Goal: Task Accomplishment & Management: Manage account settings

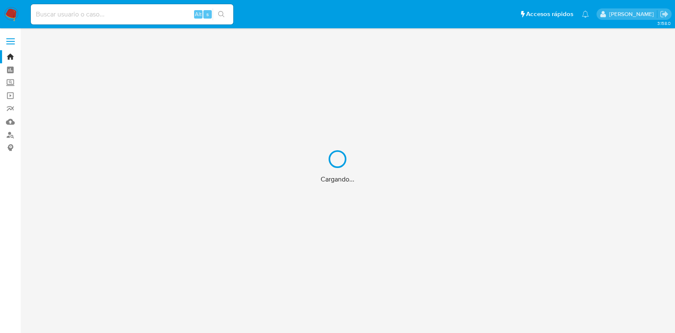
click at [77, 15] on div "Cargando..." at bounding box center [337, 166] width 675 height 333
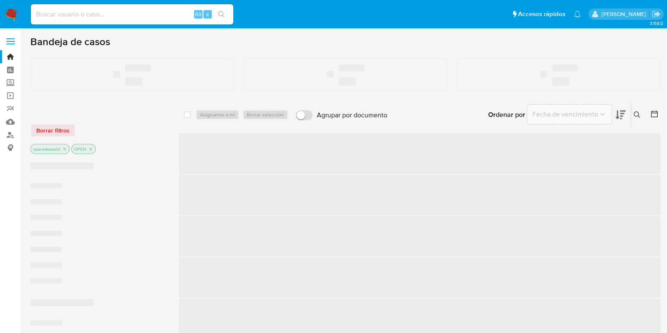
click at [55, 18] on input at bounding box center [132, 14] width 202 height 11
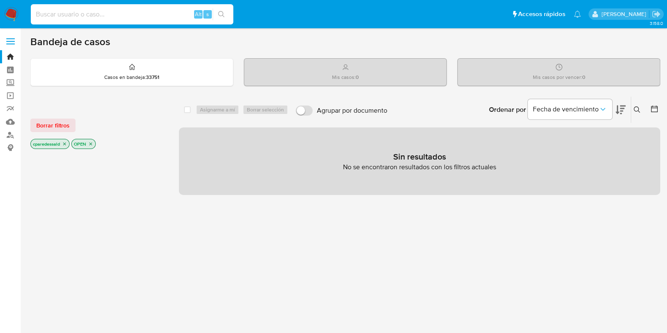
paste input "2456260675"
type input "2456260675"
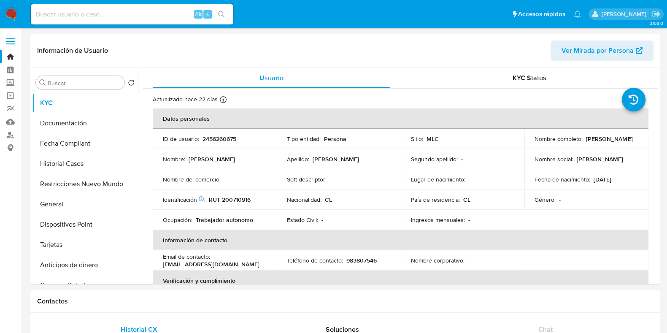
select select "10"
click at [582, 55] on span "Ver Mirada por Persona" at bounding box center [597, 50] width 72 height 20
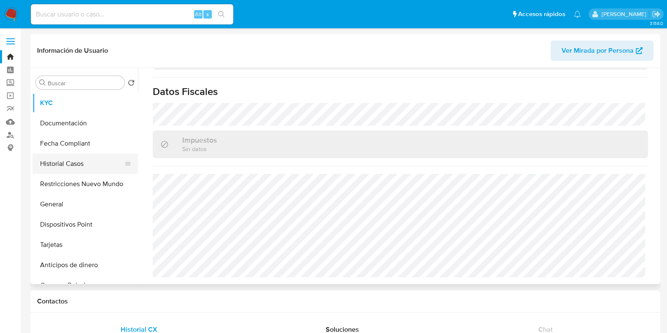
click at [71, 164] on button "Historial Casos" at bounding box center [81, 164] width 99 height 20
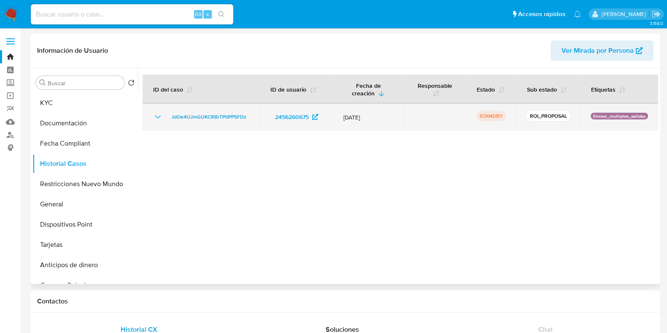
click at [156, 111] on td "JdOe4UJmGUKCRBrTP0PP5FDz" at bounding box center [201, 116] width 117 height 27
click at [156, 115] on icon "Mostrar/Ocultar" at bounding box center [158, 117] width 10 height 10
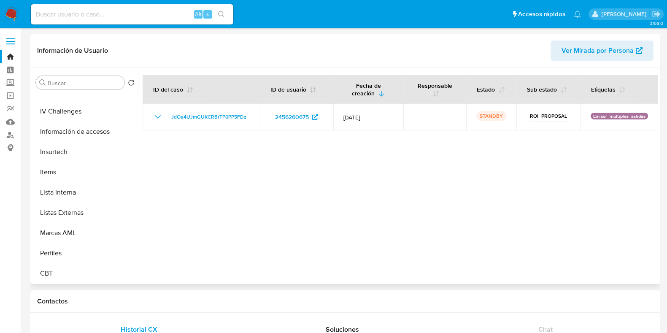
scroll to position [356, 0]
click at [82, 229] on button "Marcas AML" at bounding box center [81, 233] width 99 height 20
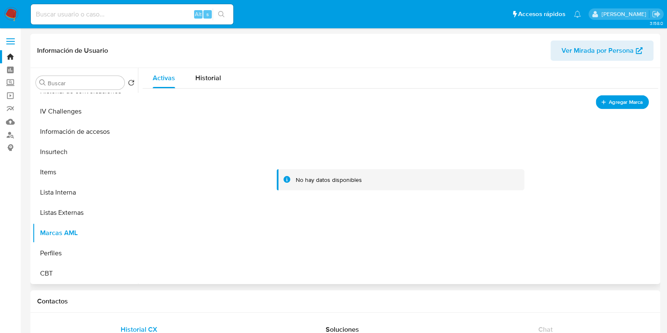
click at [604, 105] on button "Agregar Marca" at bounding box center [622, 102] width 53 height 14
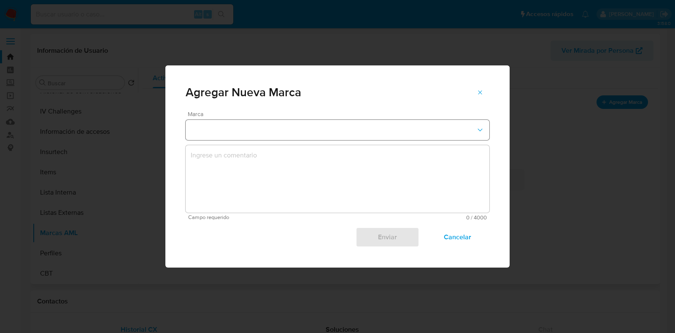
click at [338, 137] on button "marks-modal" at bounding box center [338, 130] width 304 height 20
click at [315, 145] on div "REPORTED" at bounding box center [335, 149] width 288 height 20
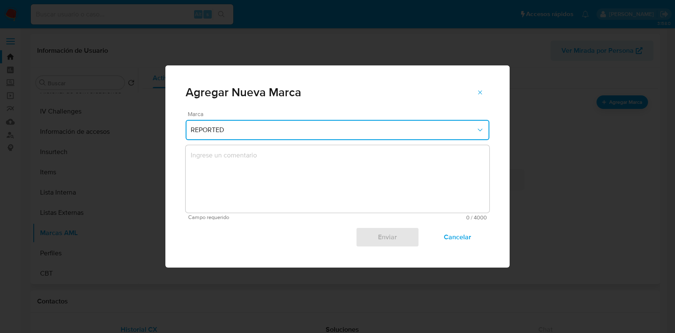
click at [401, 128] on span "REPORTED" at bounding box center [333, 130] width 285 height 8
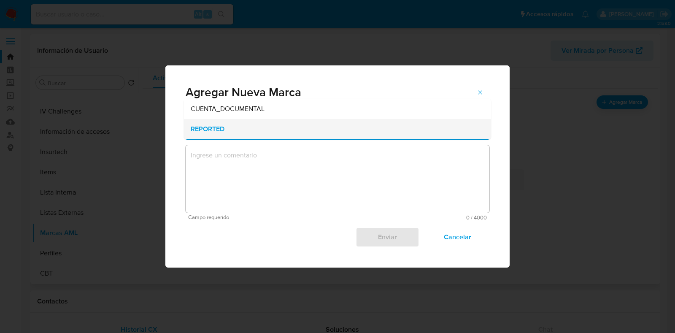
click at [401, 133] on div "REPORTED" at bounding box center [335, 129] width 288 height 20
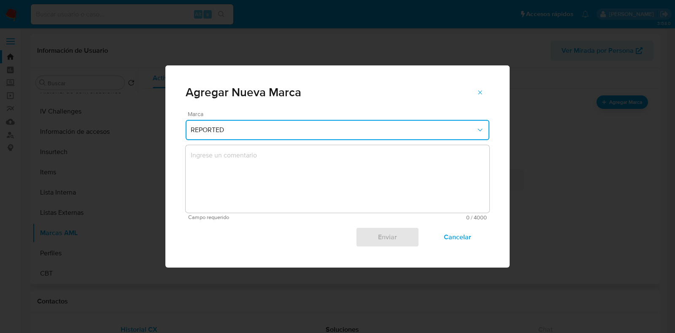
click at [401, 133] on span "REPORTED" at bounding box center [333, 130] width 285 height 8
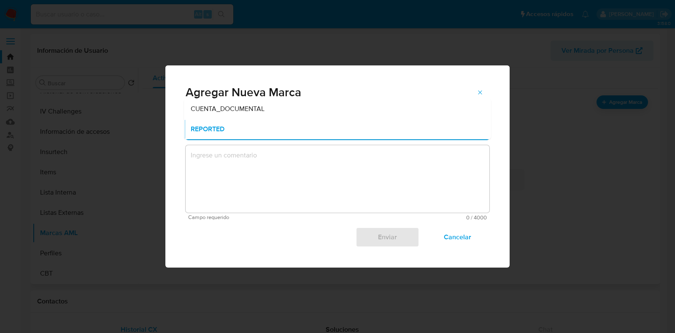
click at [401, 133] on div "REPORTED" at bounding box center [335, 129] width 288 height 20
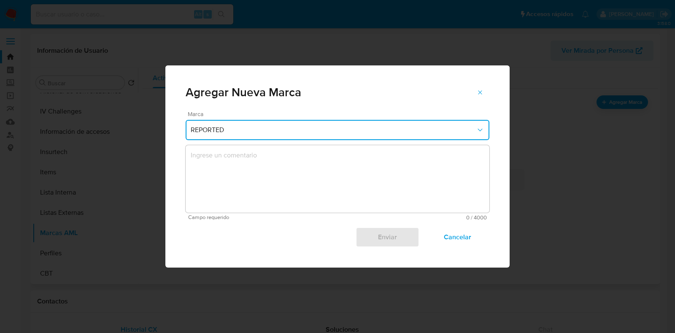
click at [491, 150] on div "Marca REPORTED Campo requerido 0 / 4000 4000 caracteres restantes Enviar Cancel…" at bounding box center [337, 189] width 344 height 156
click at [483, 94] on icon "marks-modal" at bounding box center [480, 92] width 7 height 7
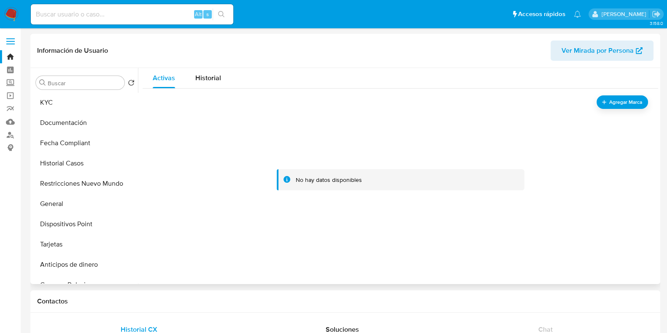
scroll to position [0, 0]
click at [609, 97] on span "Agregar Marca" at bounding box center [626, 102] width 34 height 11
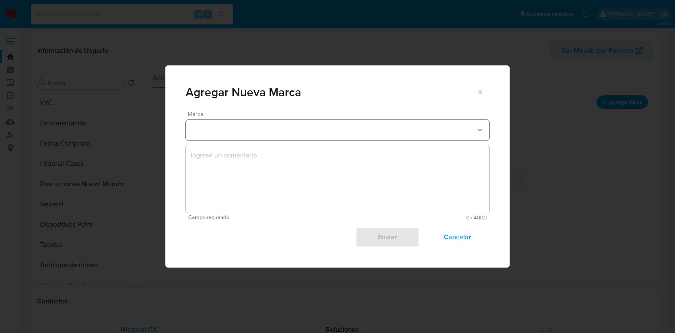
click at [327, 129] on button "marks-modal" at bounding box center [338, 130] width 304 height 20
click at [325, 147] on div "REPORTED" at bounding box center [335, 149] width 288 height 20
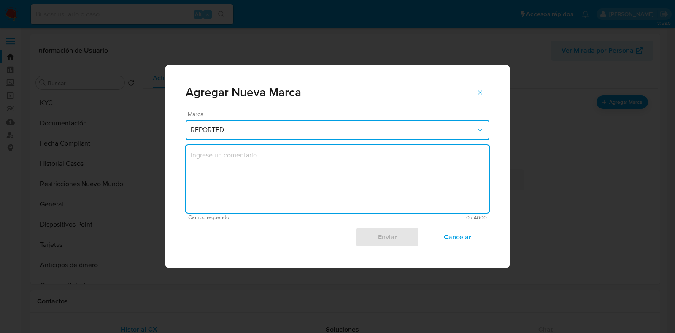
click at [340, 161] on textarea "marks-modal" at bounding box center [338, 178] width 304 height 67
type textarea "vcb"
drag, startPoint x: 238, startPoint y: 157, endPoint x: 172, endPoint y: 151, distance: 66.9
click at [172, 151] on div "Marca REPORTED vcb Campo requerido 3 / 4000 3997 caracteres restantes Enviar Ca…" at bounding box center [337, 189] width 344 height 156
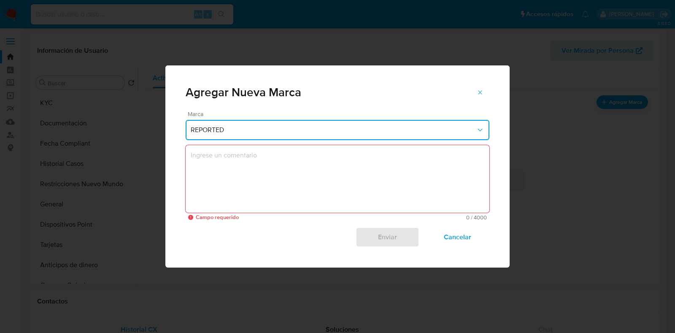
click at [276, 135] on button "REPORTED" at bounding box center [338, 130] width 304 height 20
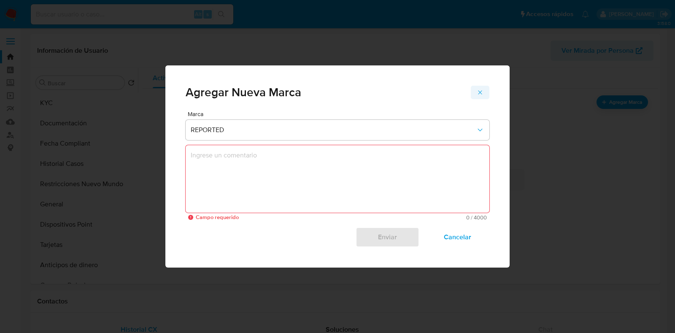
click at [479, 87] on span "marks-modal" at bounding box center [480, 92] width 7 height 12
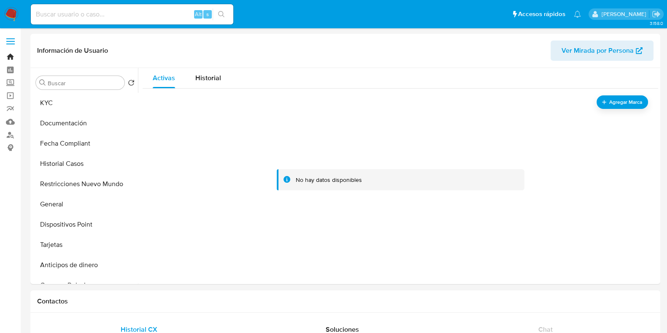
click at [15, 51] on link "Bandeja" at bounding box center [50, 56] width 100 height 13
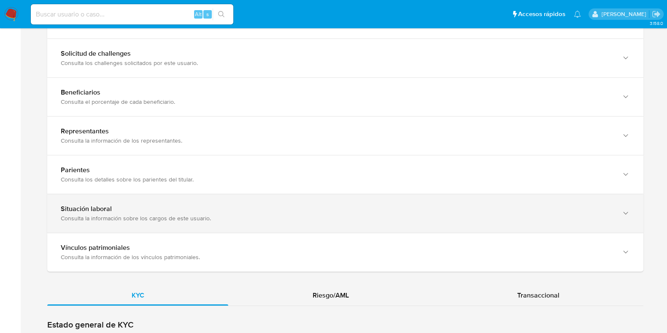
scroll to position [738, 0]
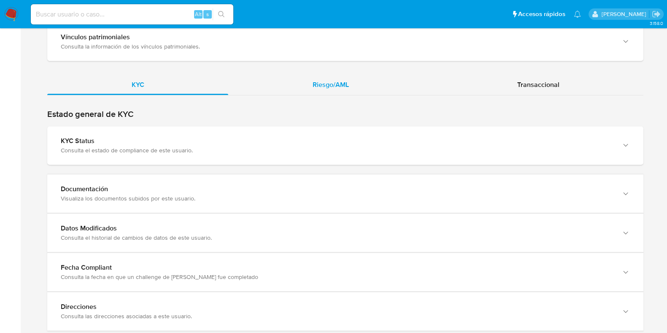
click at [350, 82] on div "Riesgo/AML" at bounding box center [330, 85] width 205 height 20
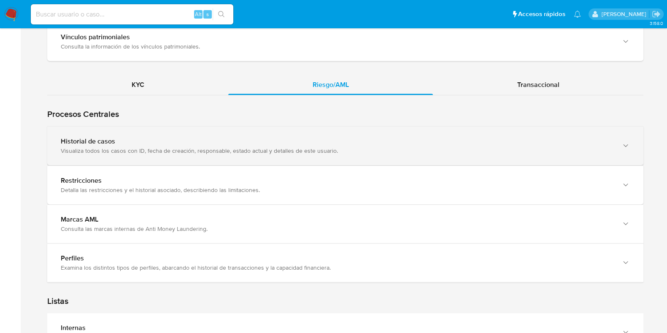
click at [213, 137] on div "Historial de casos" at bounding box center [337, 141] width 552 height 8
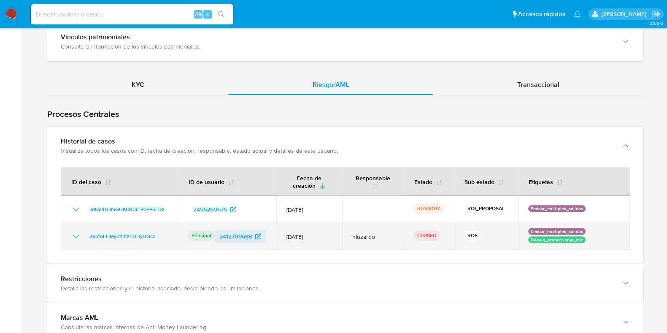
click at [237, 237] on span "2412709688" at bounding box center [235, 235] width 32 height 13
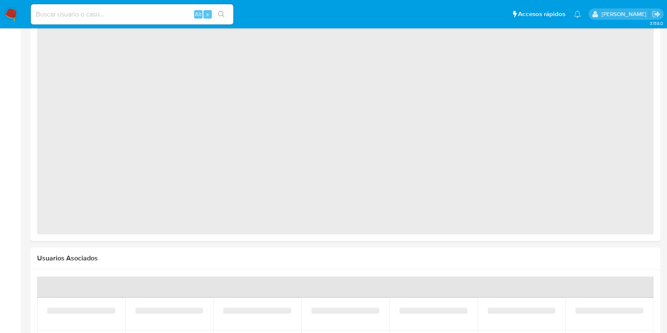
select select "10"
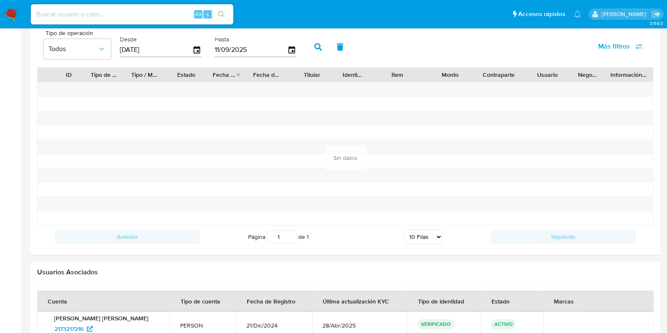
scroll to position [625, 0]
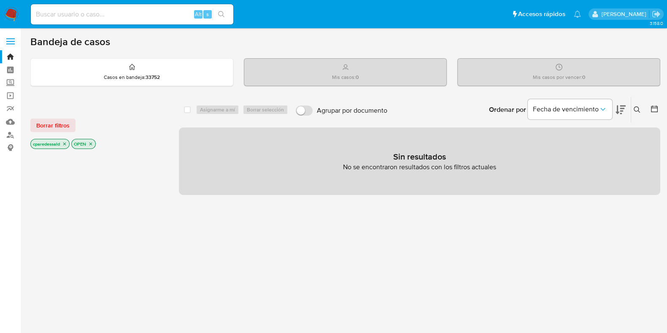
click at [90, 142] on icon "close-filter" at bounding box center [90, 143] width 5 height 5
click at [64, 146] on icon "close-filter" at bounding box center [64, 144] width 5 height 5
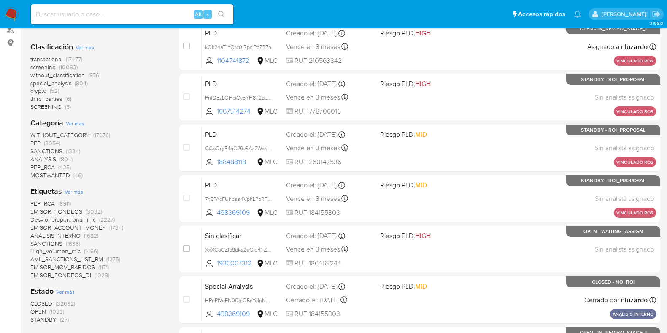
scroll to position [158, 0]
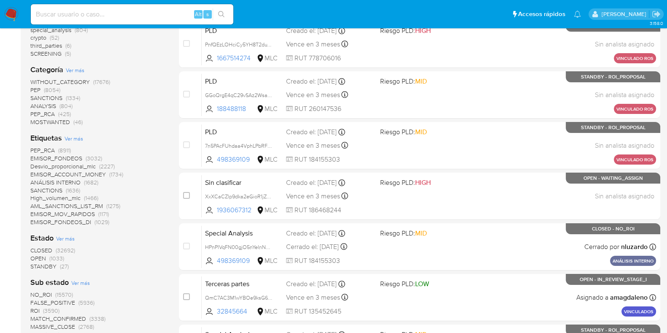
click at [50, 248] on span "CLOSED" at bounding box center [41, 250] width 22 height 8
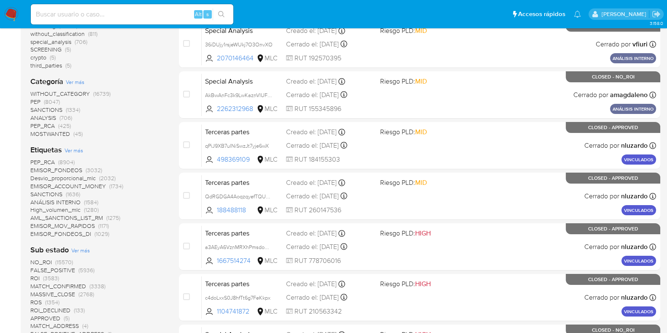
scroll to position [210, 0]
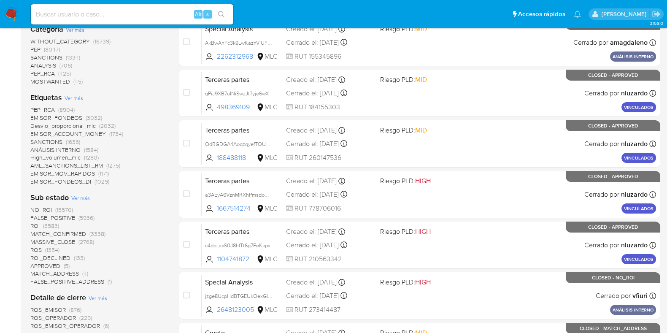
click at [36, 249] on span "ROS" at bounding box center [35, 249] width 11 height 8
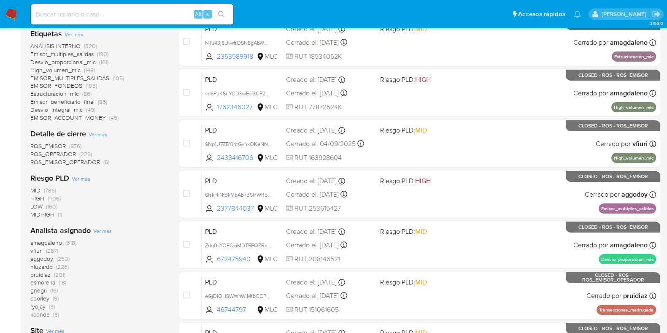
click at [95, 163] on span "ROS_EMISOR_OPERADOR" at bounding box center [65, 162] width 70 height 8
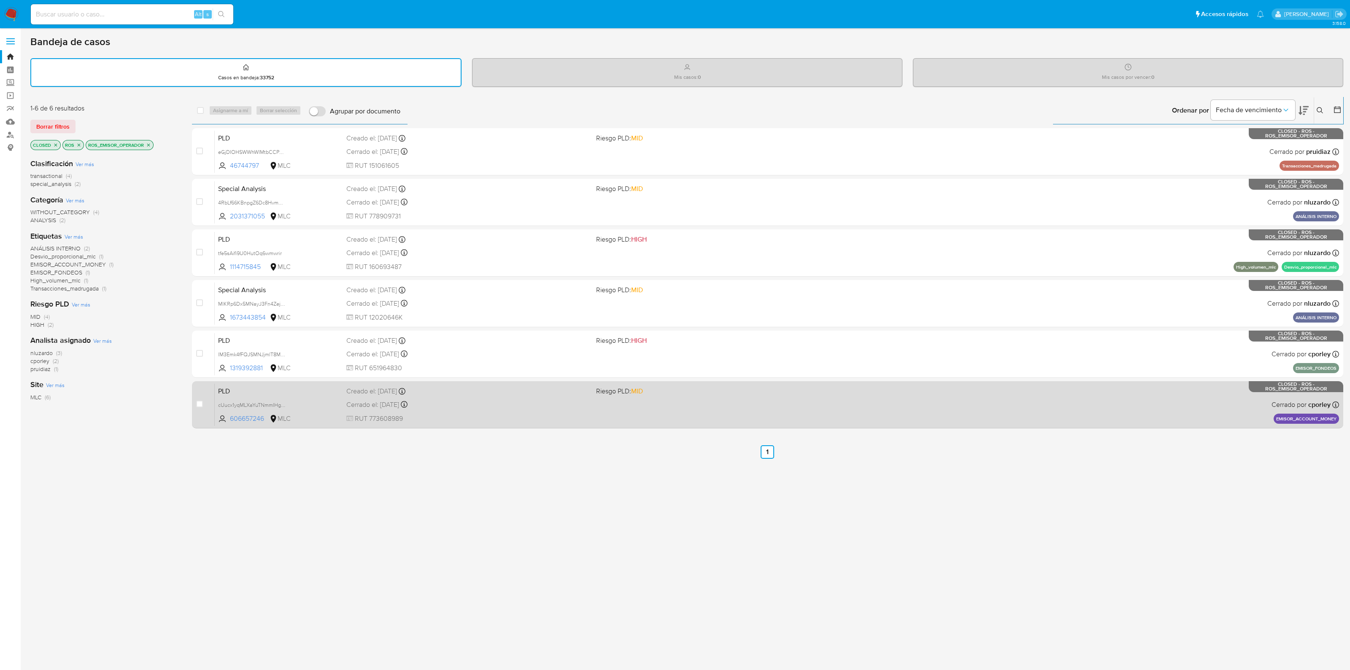
click at [307, 332] on div "PLD cUucx1yqMLXaYuTNmmIHglVC 606657246 MLC Riesgo PLD: MID Creado el: 12/08/202…" at bounding box center [777, 404] width 1124 height 43
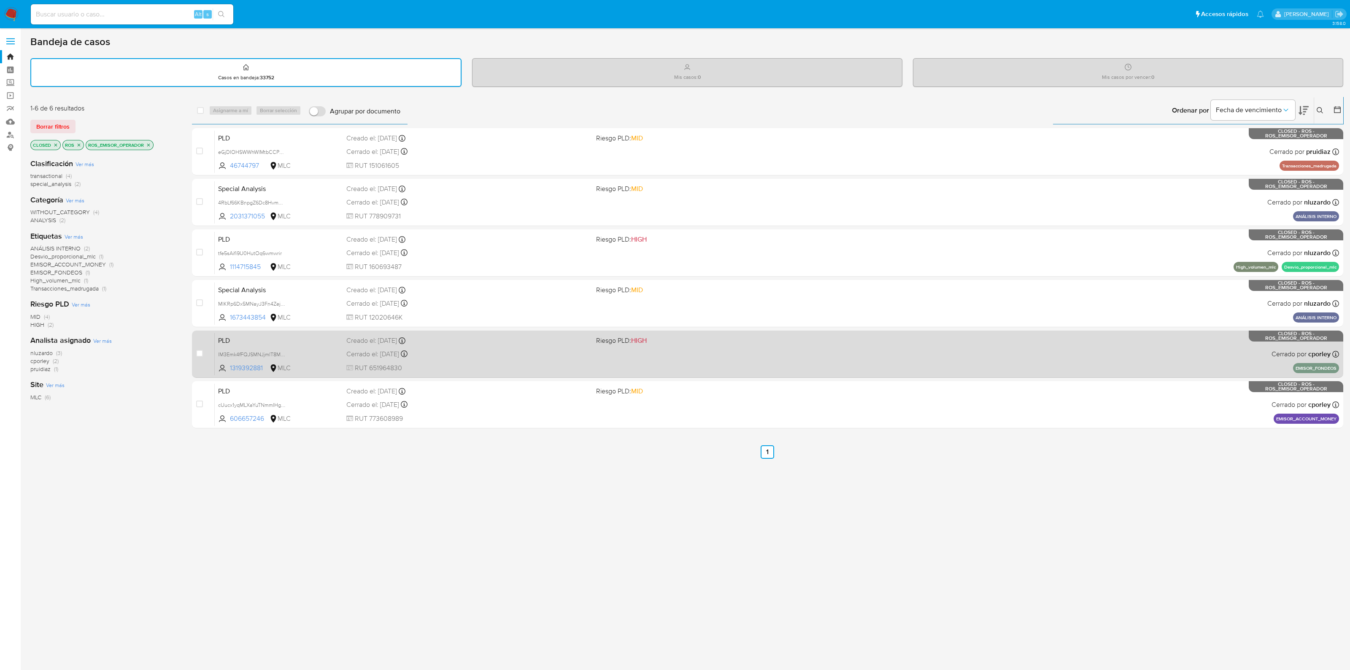
click at [344, 332] on div "PLD lM3Emk4fFQJSMNJjmlT8MjFL 1319392881 MLC Riesgo PLD: HIGH Creado el: 12/08/2…" at bounding box center [777, 354] width 1124 height 43
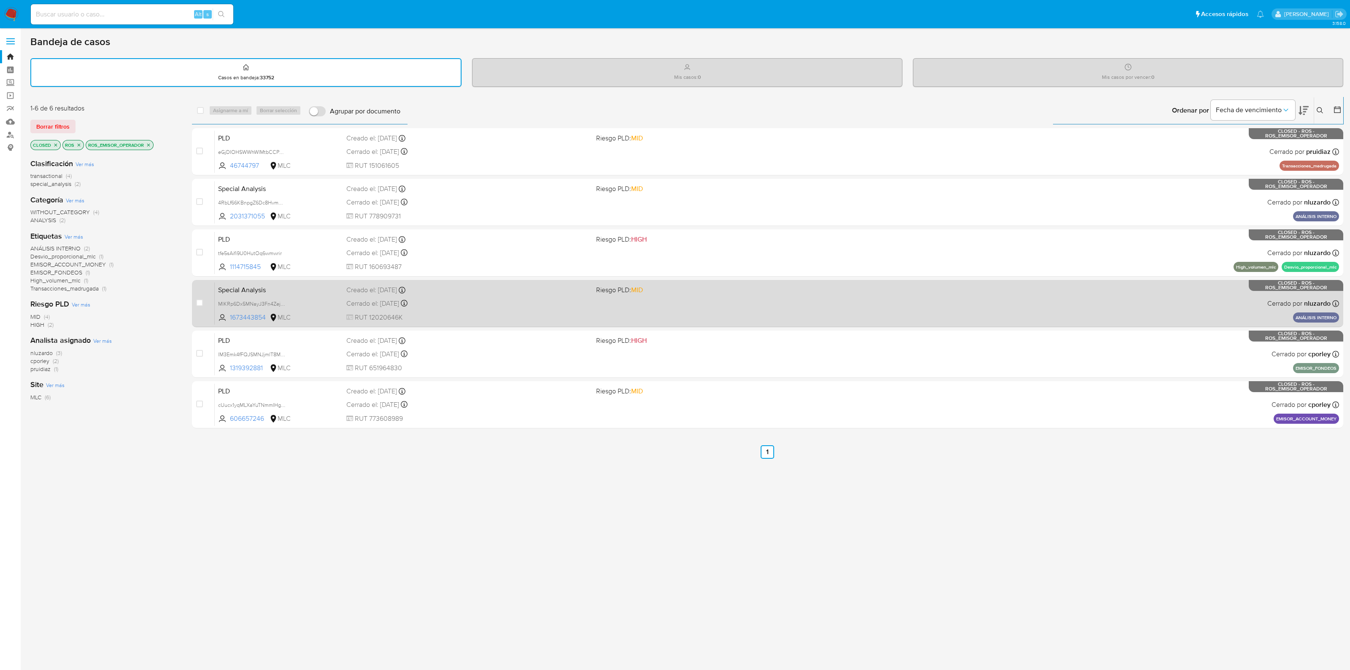
click at [353, 292] on div "Creado el: 07/02/2025 Creado el: 07/02/2025 17:28:27" at bounding box center [467, 290] width 243 height 9
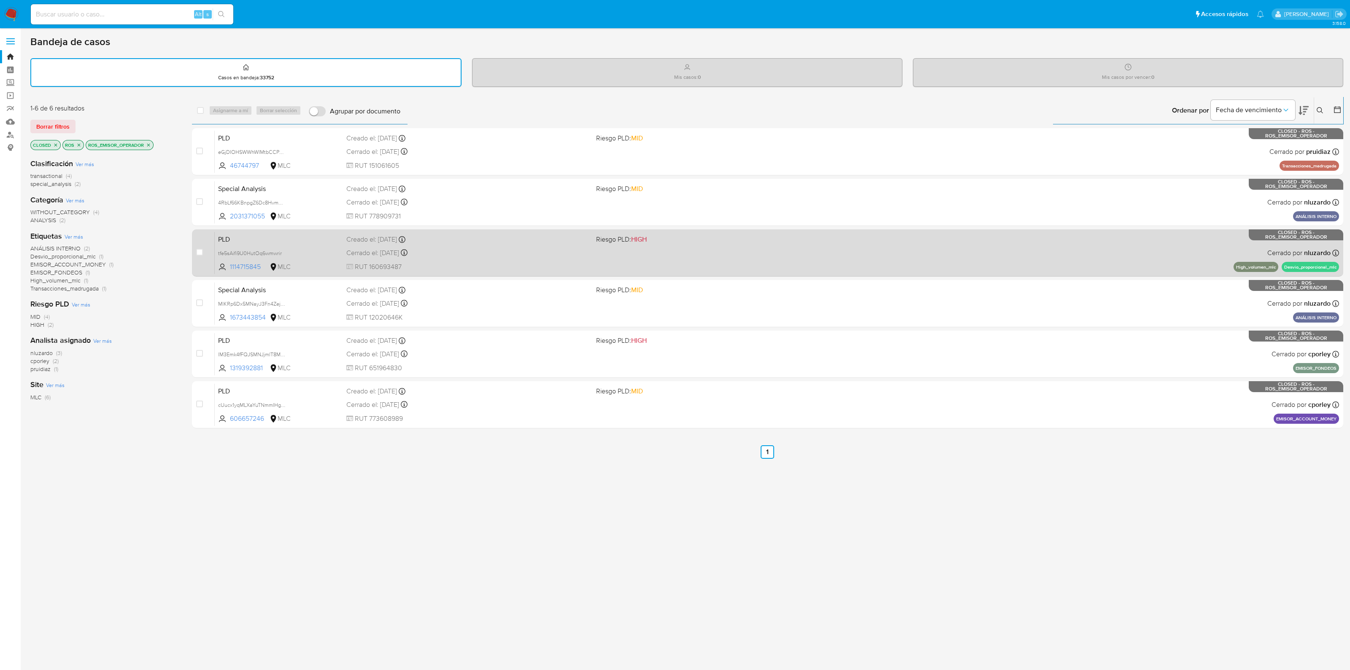
click at [354, 256] on div "PLD tfe5sAifi9U0HutOq6wmwrir 1114715845 MLC Riesgo PLD: HIGH Creado el: 12/04/2…" at bounding box center [777, 253] width 1124 height 43
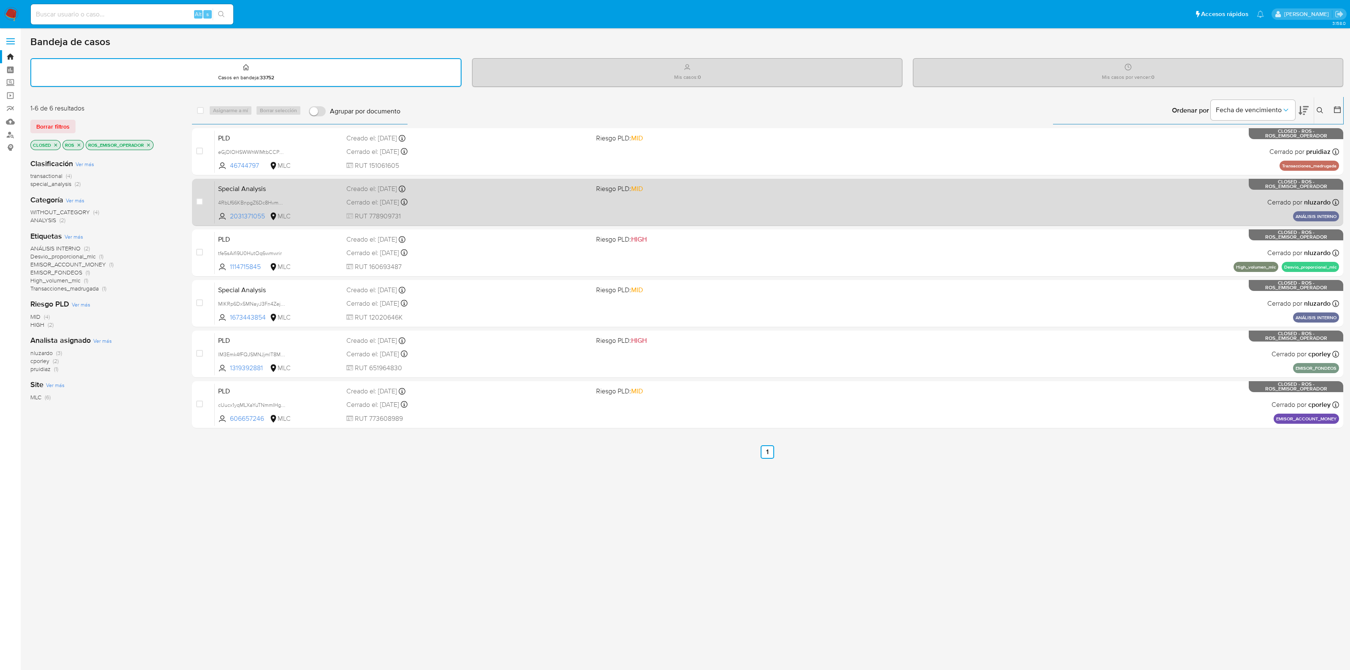
click at [353, 191] on div "Creado el: 25/04/2025 Creado el: 25/04/2025 16:37:14" at bounding box center [467, 188] width 243 height 9
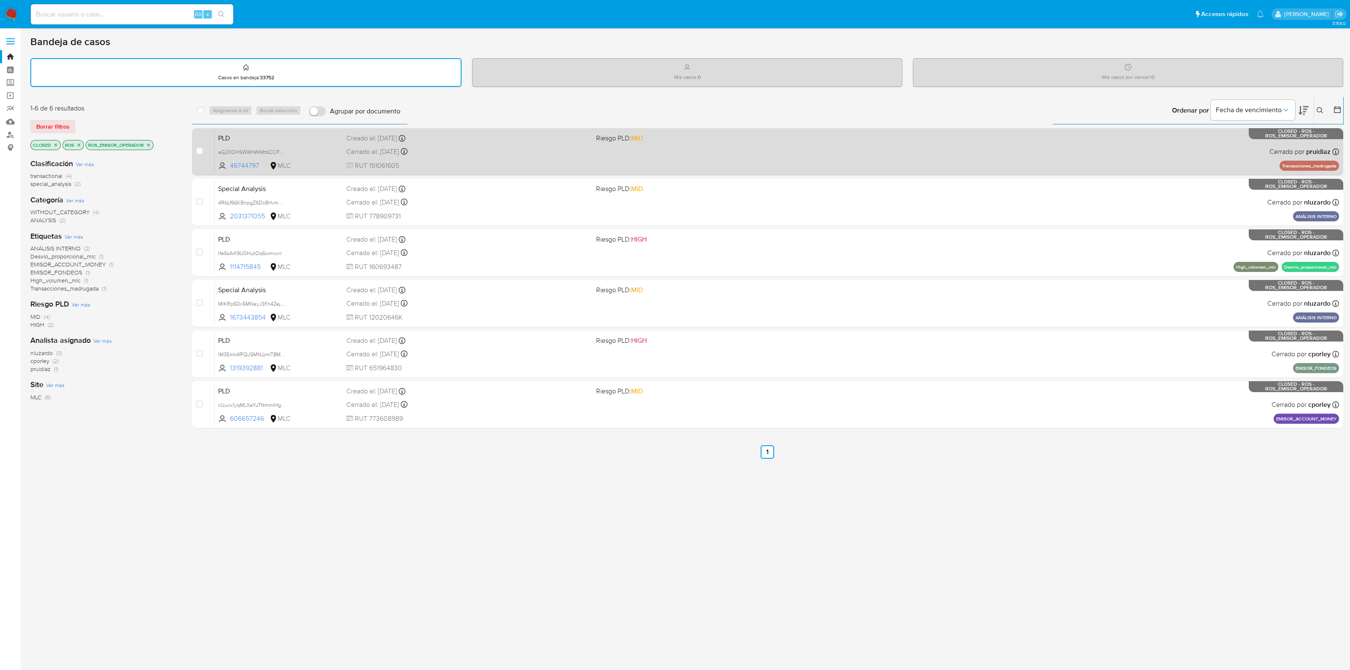
click at [340, 148] on div "PLD eGjDIOHSWWhWIMtbCCPvMiYg 46744797 MLC Riesgo PLD: MID Creado el: 12/06/2025…" at bounding box center [777, 151] width 1124 height 43
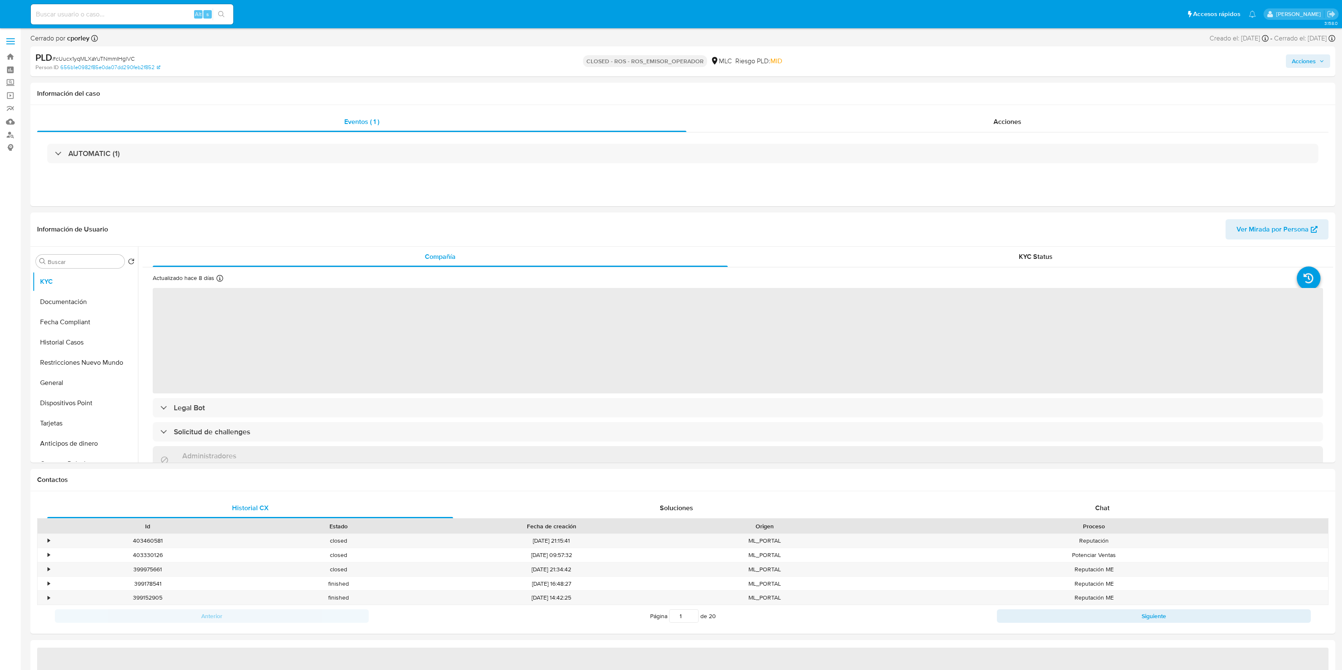
select select "10"
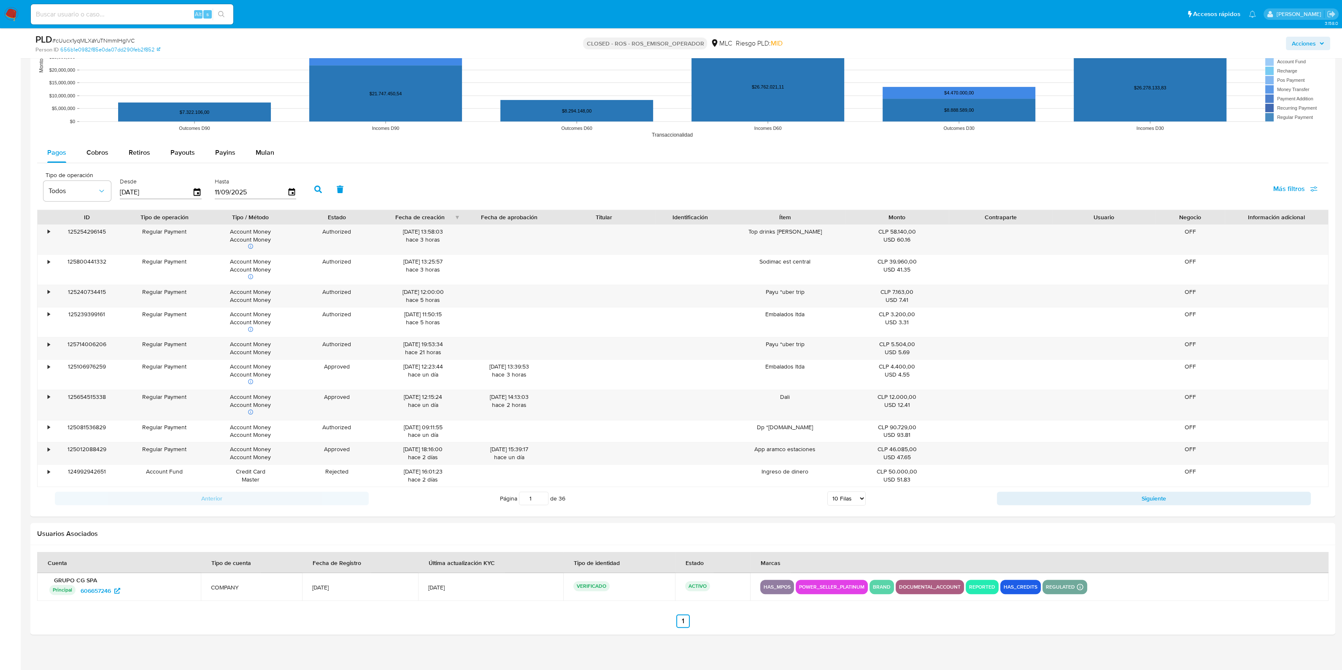
scroll to position [815, 0]
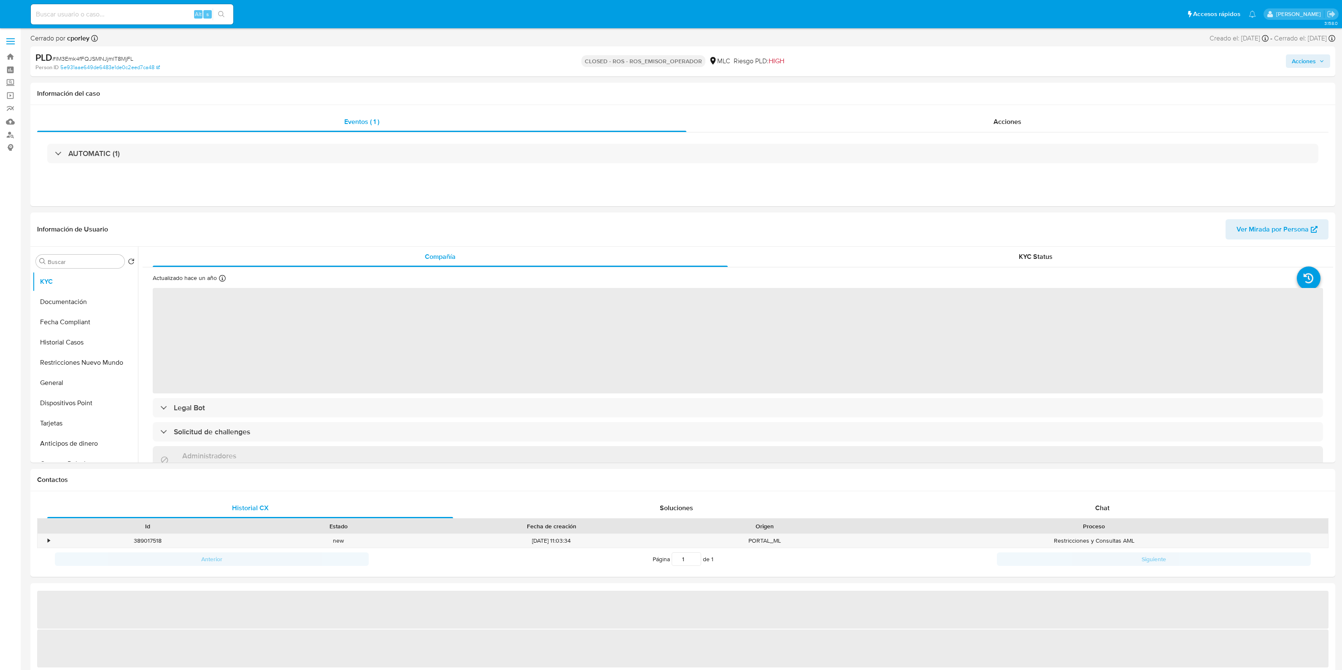
select select "10"
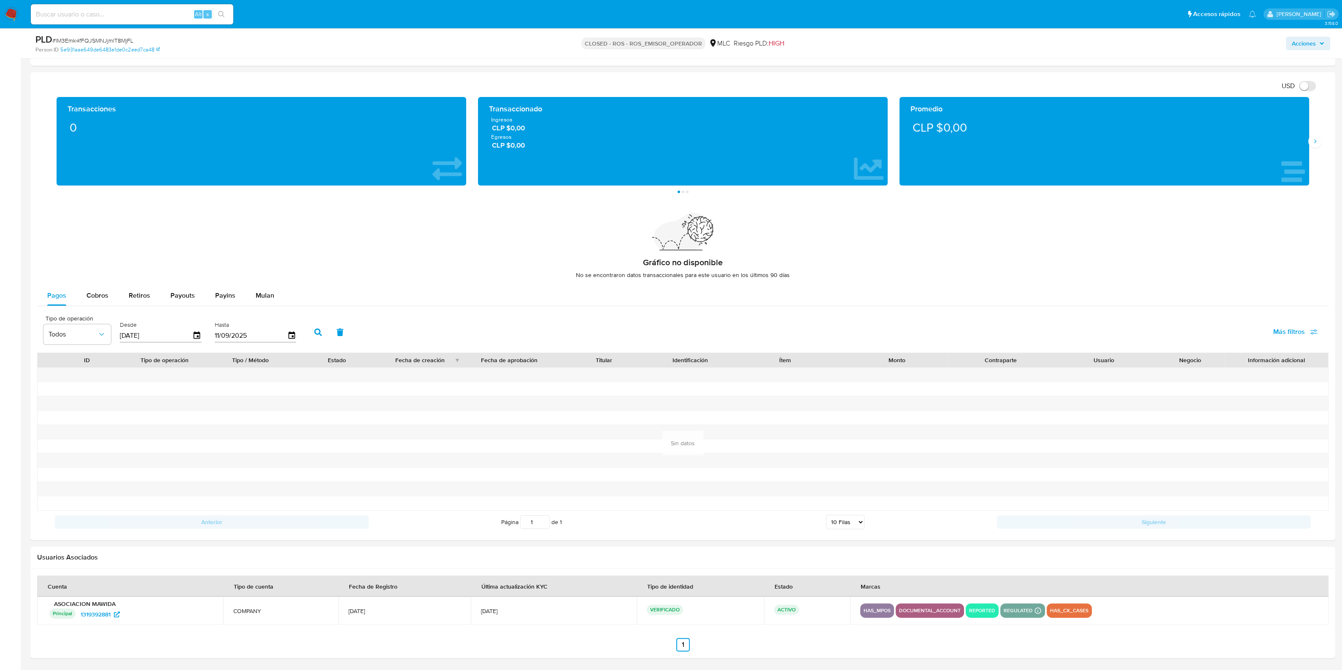
scroll to position [509, 0]
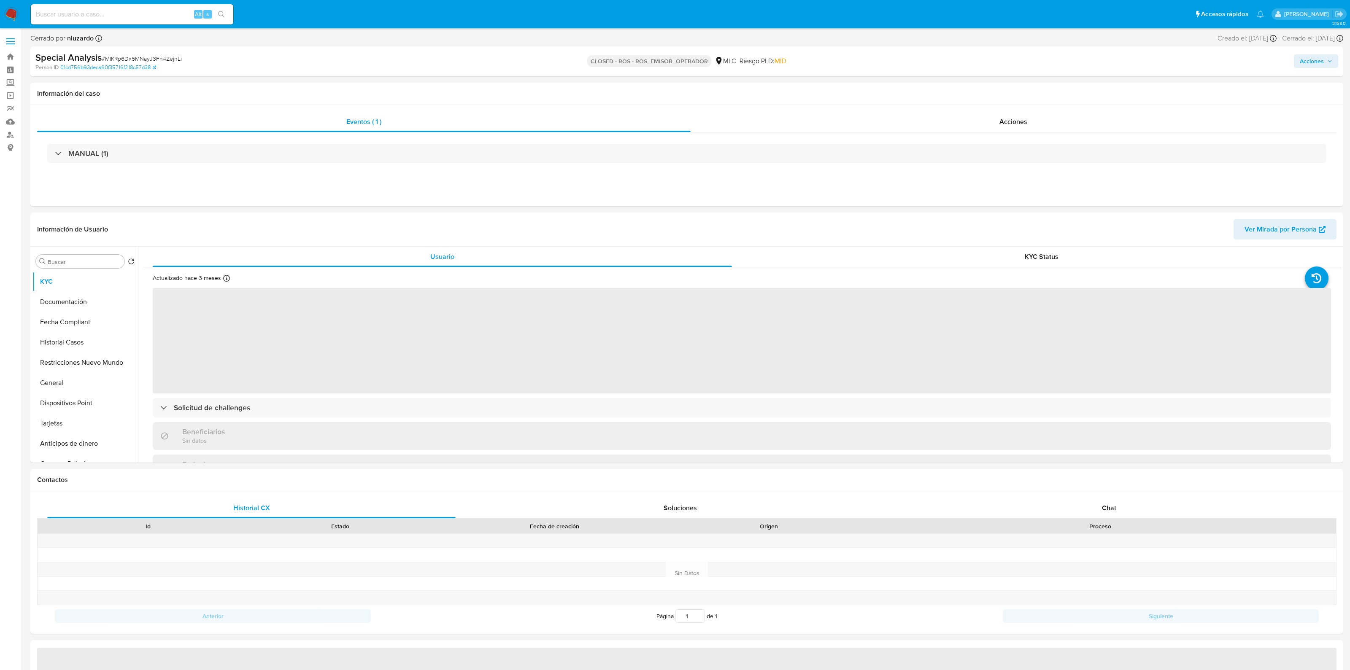
select select "10"
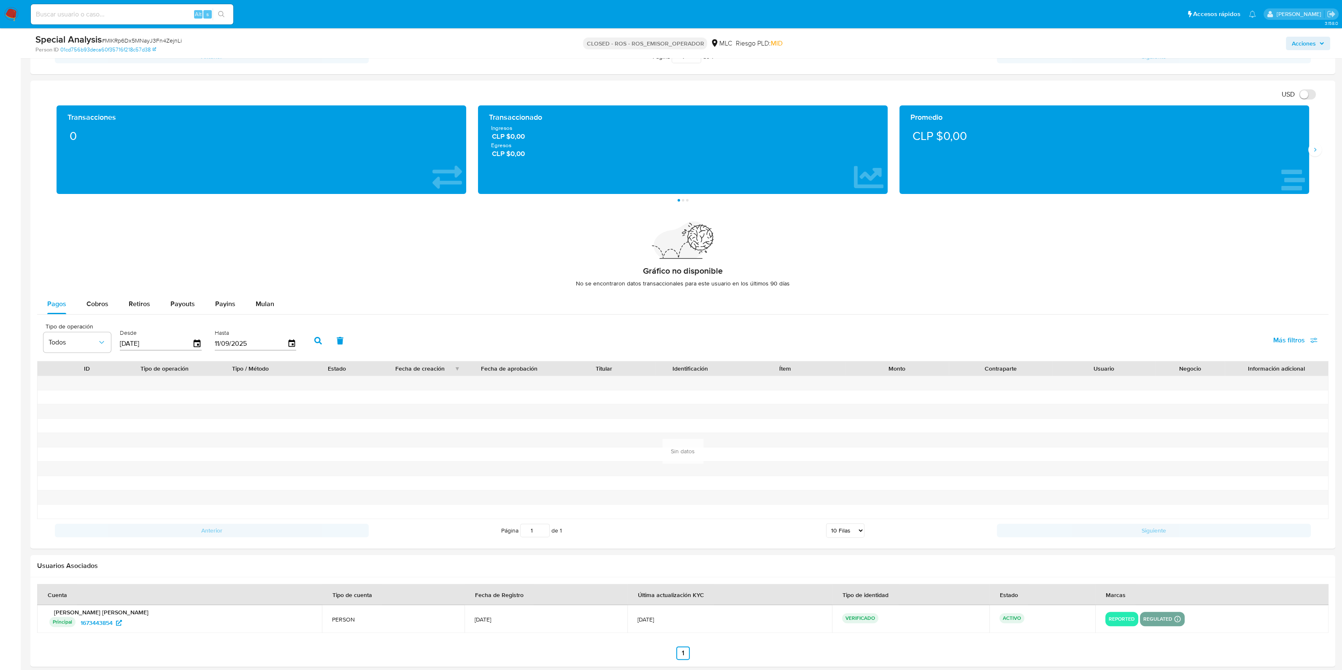
scroll to position [566, 0]
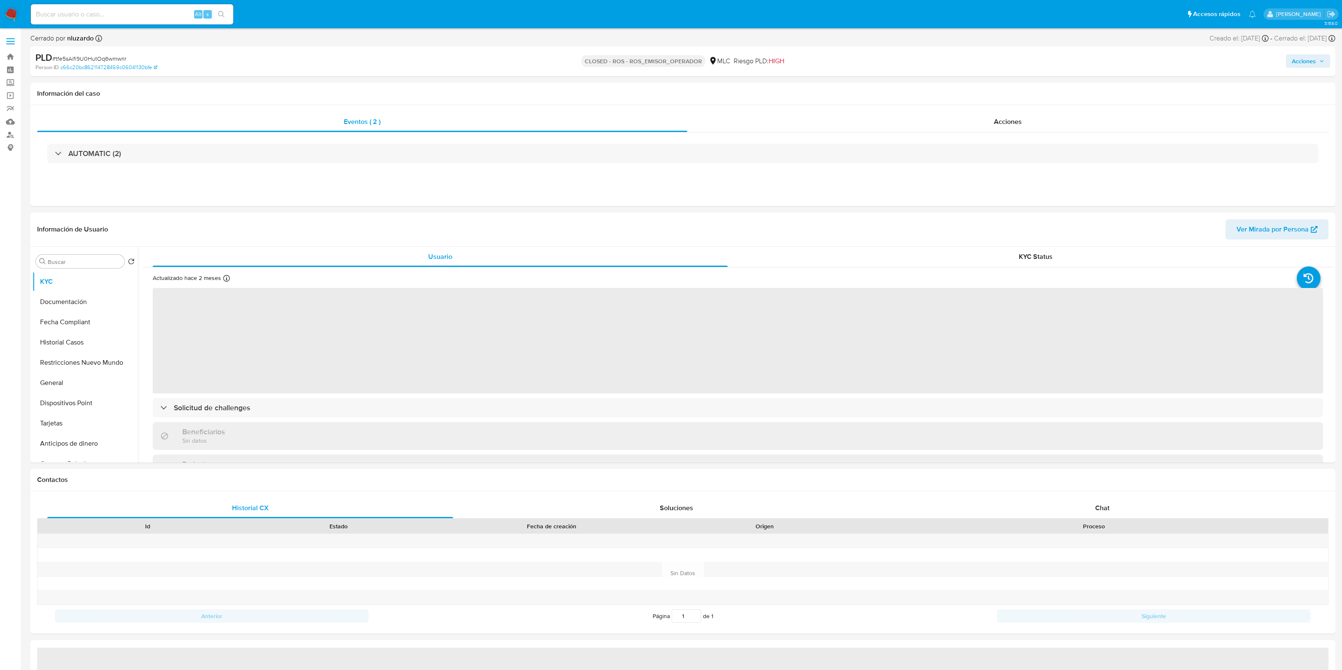
select select "10"
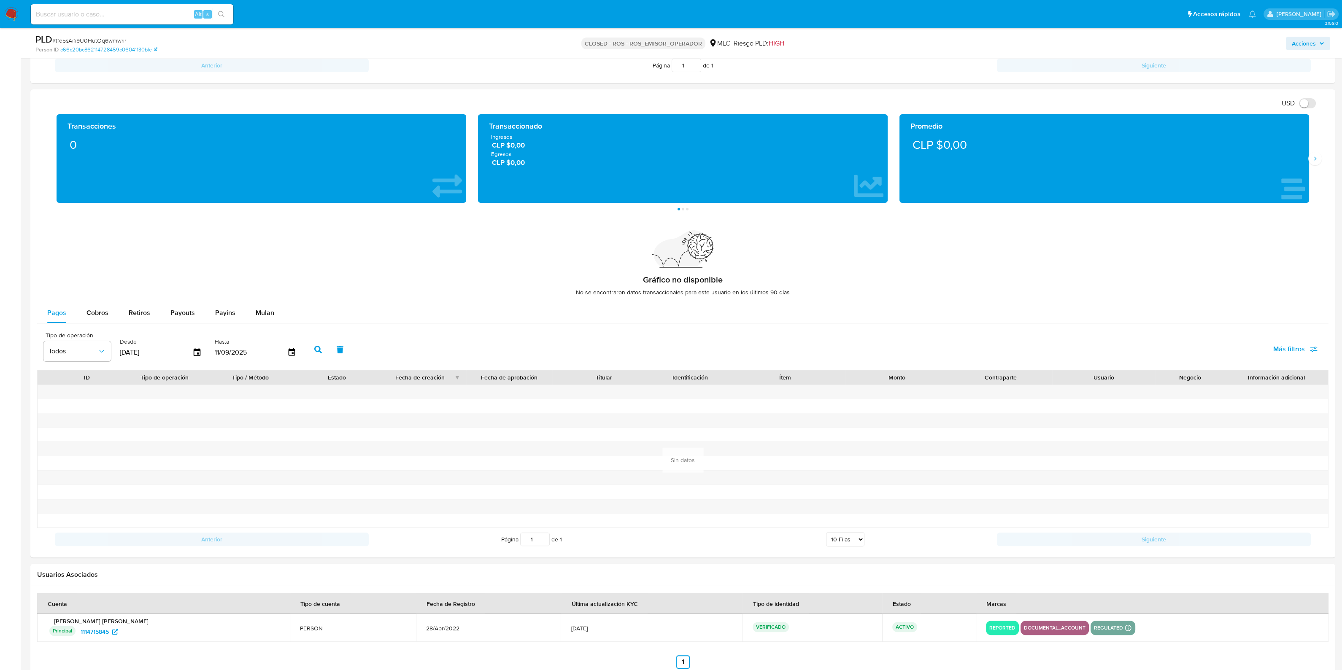
scroll to position [566, 0]
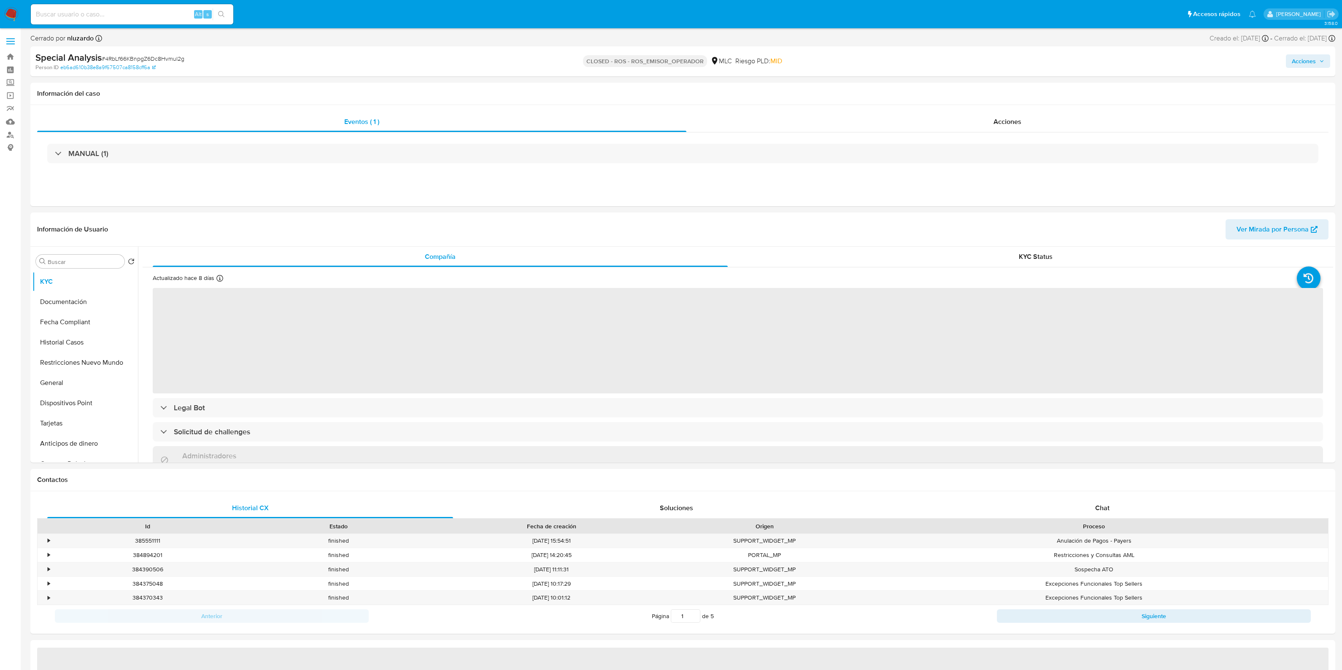
select select "10"
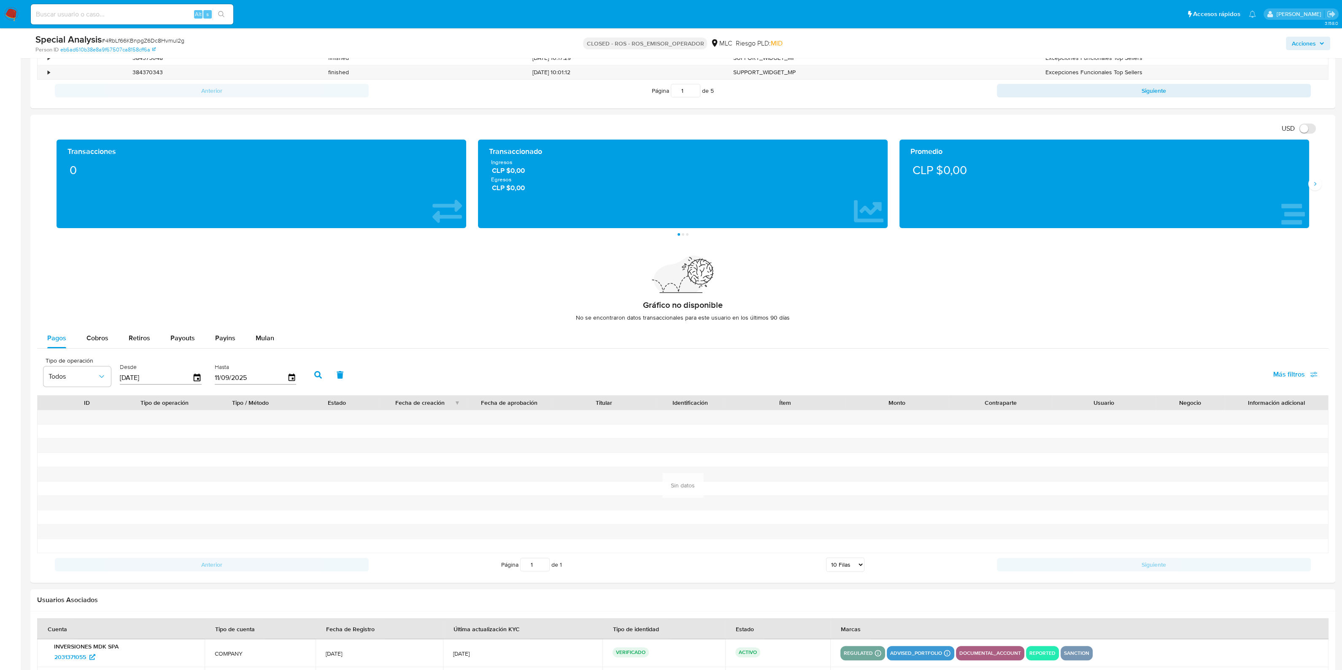
scroll to position [593, 0]
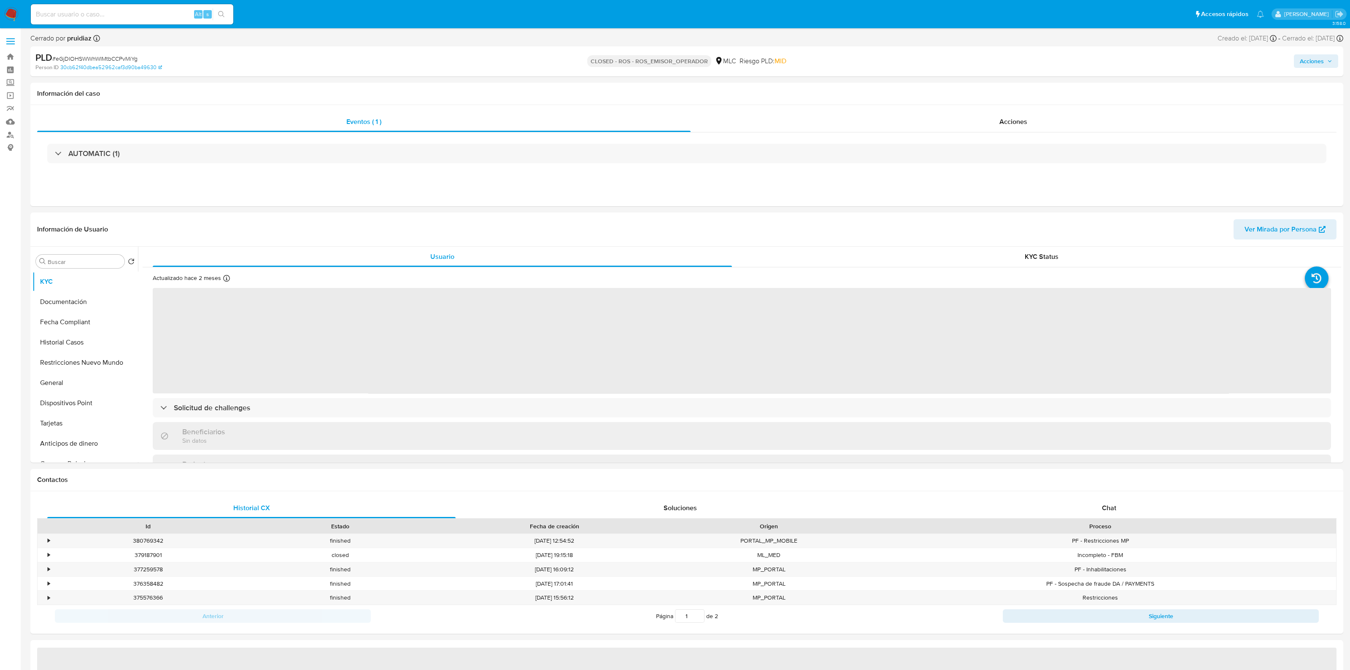
select select "10"
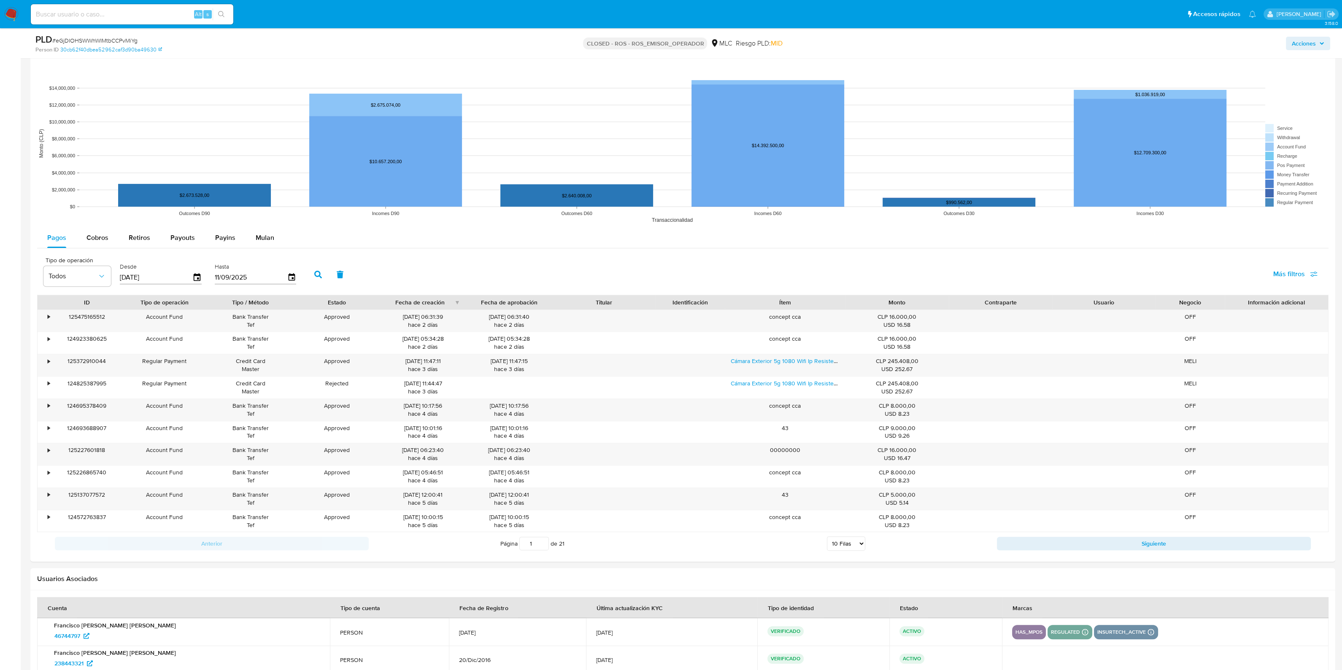
scroll to position [857, 0]
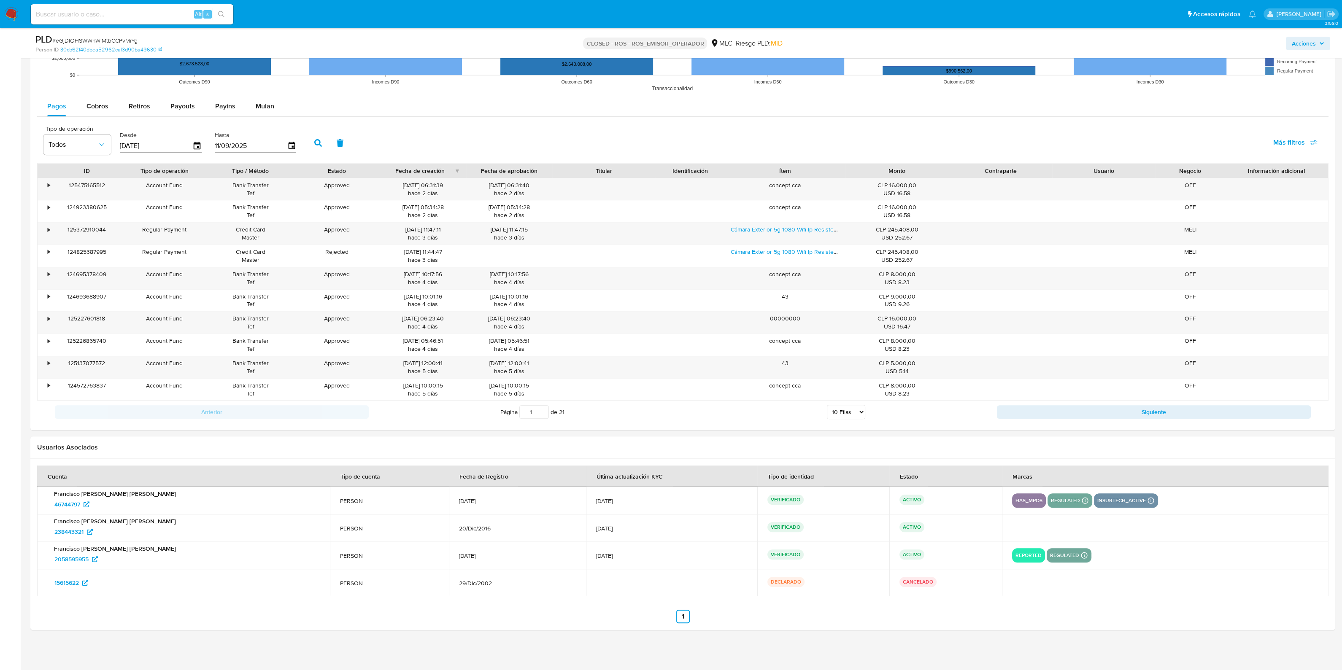
click at [1013, 553] on p "reported" at bounding box center [1028, 555] width 33 height 10
click at [881, 555] on td "VERIFICADO" at bounding box center [823, 556] width 132 height 28
